Goal: Task Accomplishment & Management: Manage account settings

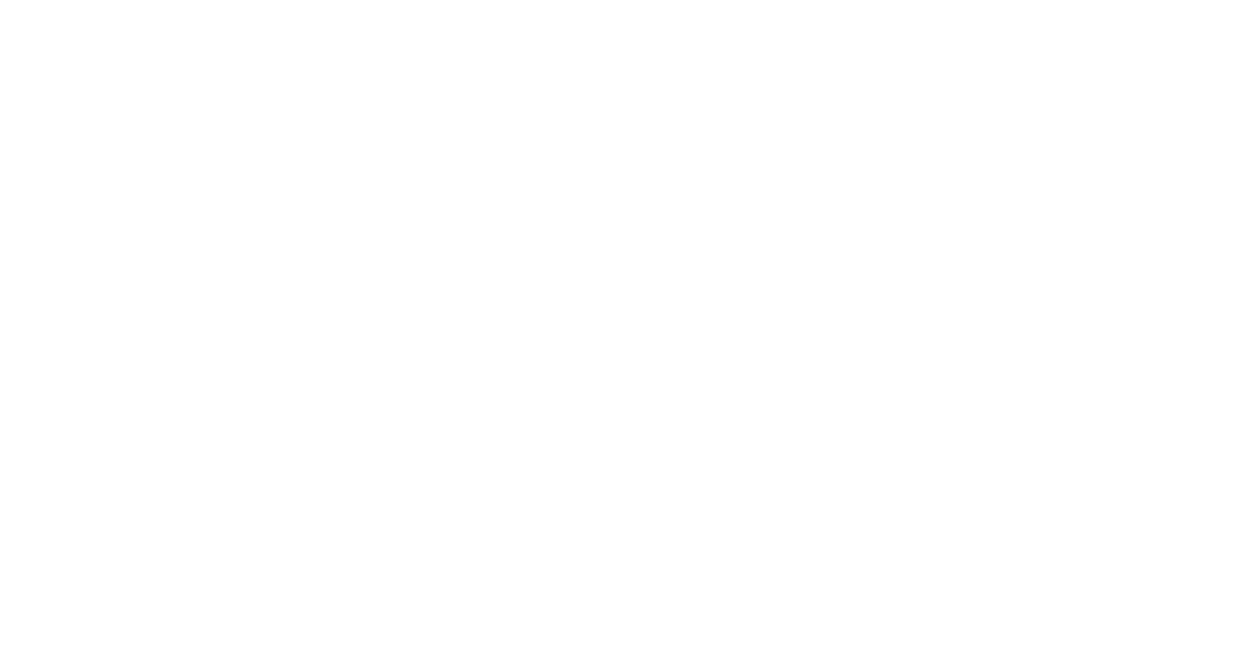
type input "**********"
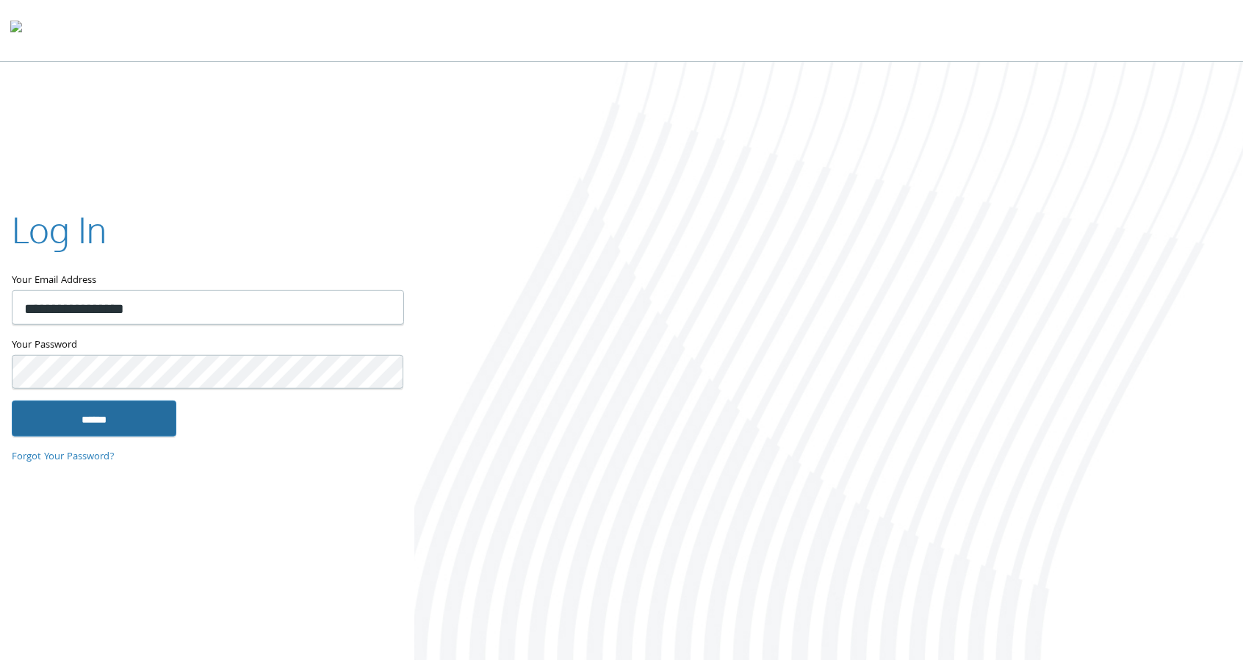
click at [134, 433] on input "******" at bounding box center [94, 417] width 165 height 35
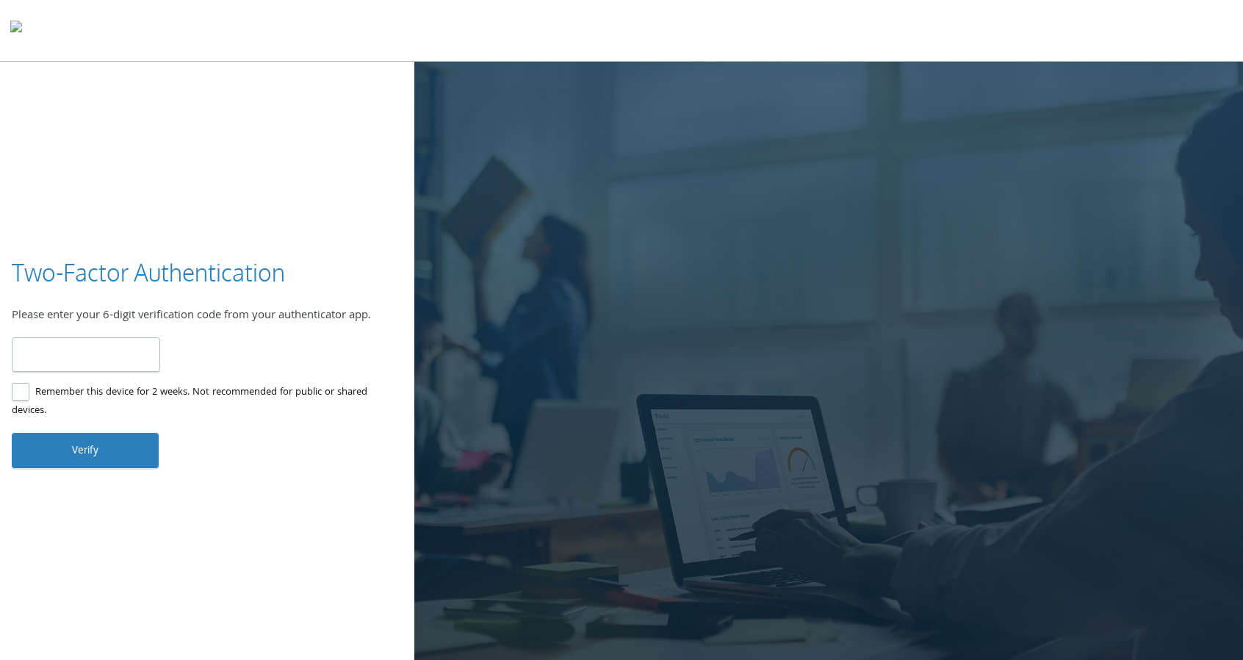
click at [91, 363] on input "number" at bounding box center [86, 354] width 148 height 35
type input "******"
